Goal: Communication & Community: Answer question/provide support

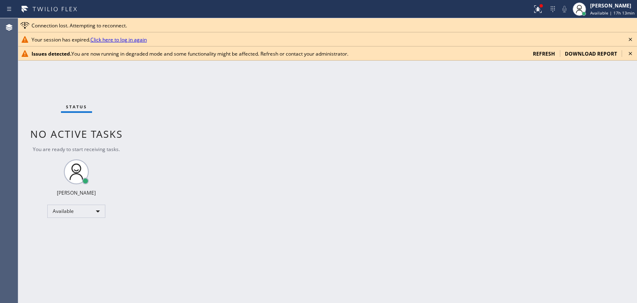
scroll to position [319, 0]
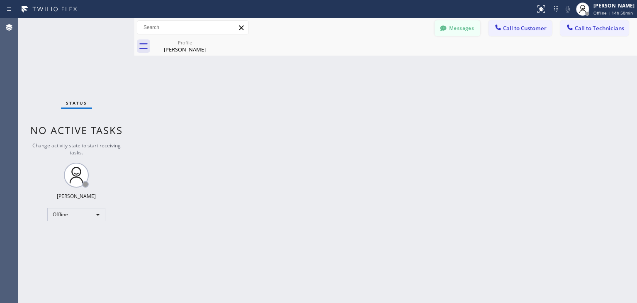
click at [476, 28] on button "Messages" at bounding box center [458, 28] width 46 height 16
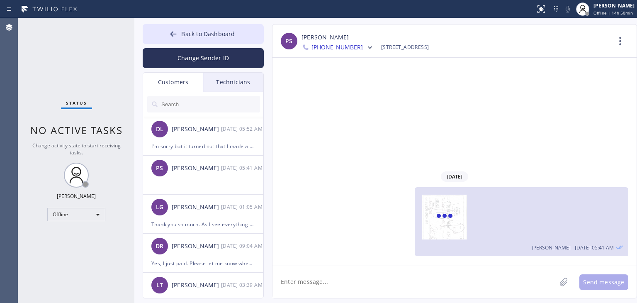
click at [240, 111] on input "text" at bounding box center [210, 104] width 100 height 17
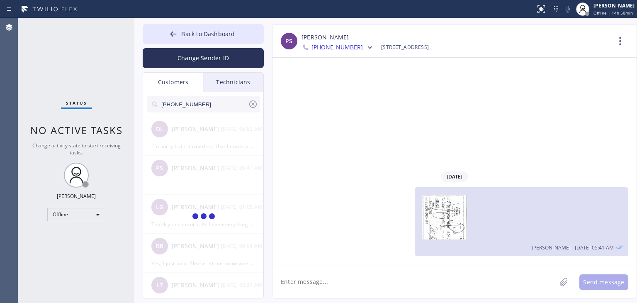
click at [240, 111] on input "[PHONE_NUMBER]" at bounding box center [203, 104] width 87 height 17
click at [240, 111] on input "(818) 426-580" at bounding box center [203, 104] width 87 height 17
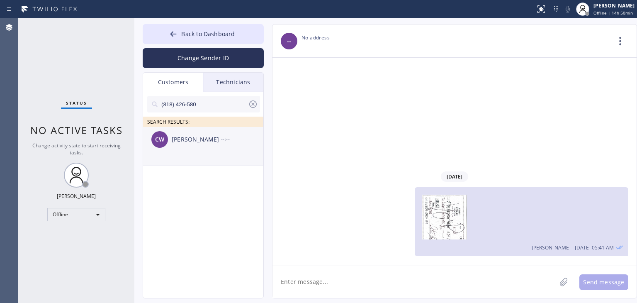
type input "(818) 426-580"
click at [222, 148] on div "[PERSON_NAME] --:--" at bounding box center [203, 139] width 121 height 25
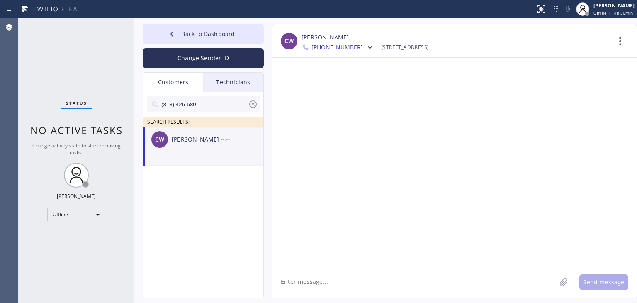
click at [355, 282] on textarea at bounding box center [414, 282] width 284 height 32
click at [417, 280] on textarea at bounding box center [414, 282] width 284 height 32
paste textarea "Good day! This is the appliance repair company. Unfortunately our phone rep mad…"
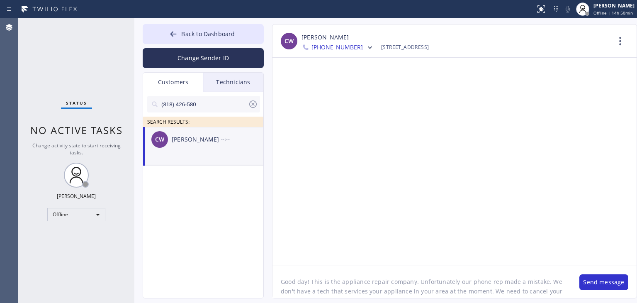
scroll to position [7, 0]
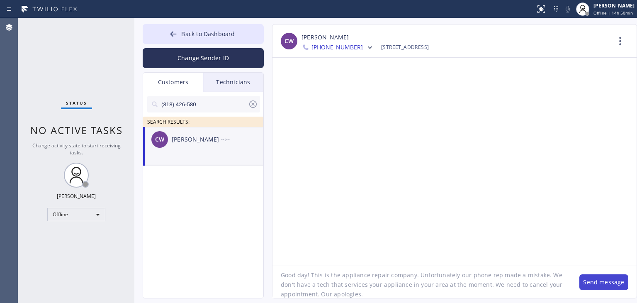
type textarea "Good day! This is the appliance repair company. Unfortunately our phone rep mad…"
click at [600, 281] on button "Send message" at bounding box center [603, 282] width 49 height 16
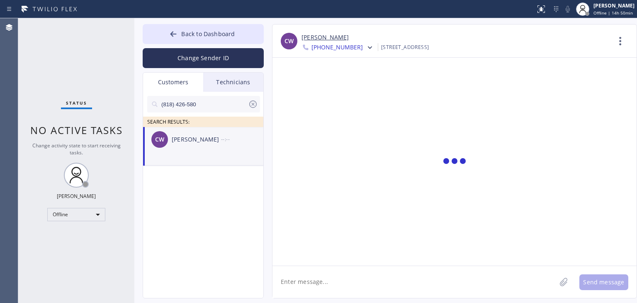
scroll to position [0, 0]
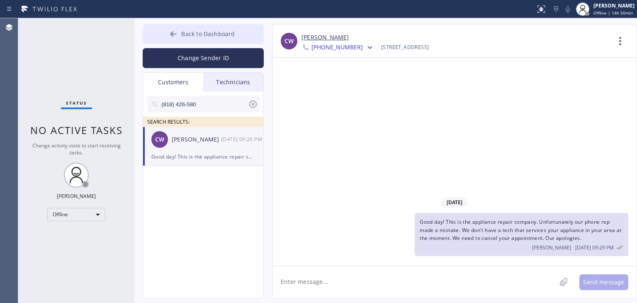
click at [230, 33] on span "Back to Dashboard" at bounding box center [207, 34] width 53 height 8
